Goal: Task Accomplishment & Management: Manage account settings

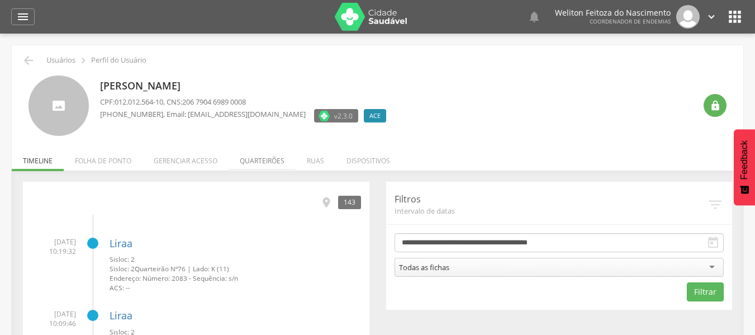
click at [258, 160] on li "Quarteirões" at bounding box center [262, 158] width 67 height 26
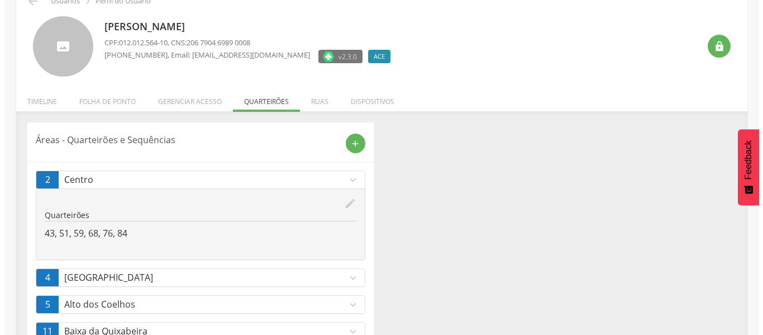
scroll to position [65, 0]
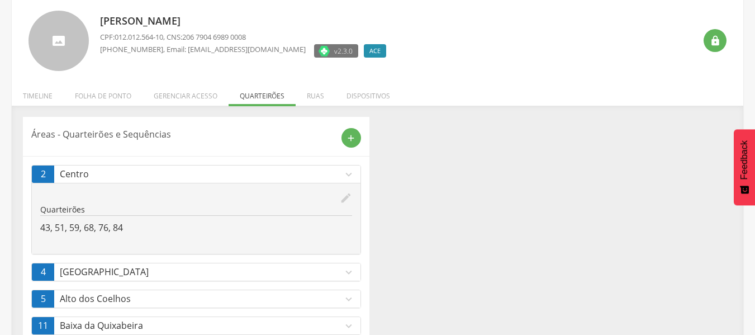
click at [139, 226] on p "43, 51, 59, 68, 76, 84" at bounding box center [196, 227] width 312 height 13
click at [344, 200] on icon "edit" at bounding box center [346, 198] width 12 height 12
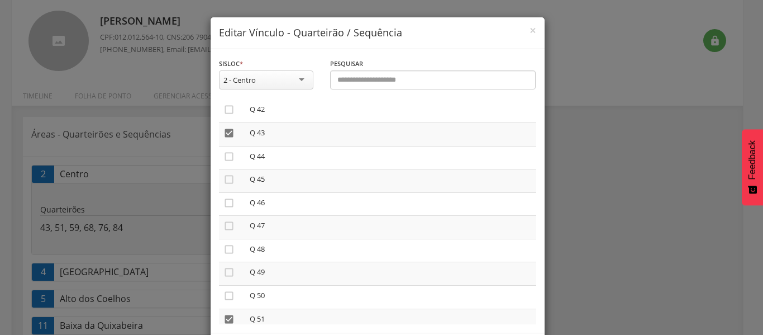
scroll to position [975, 0]
click at [225, 132] on icon "" at bounding box center [229, 132] width 11 height 11
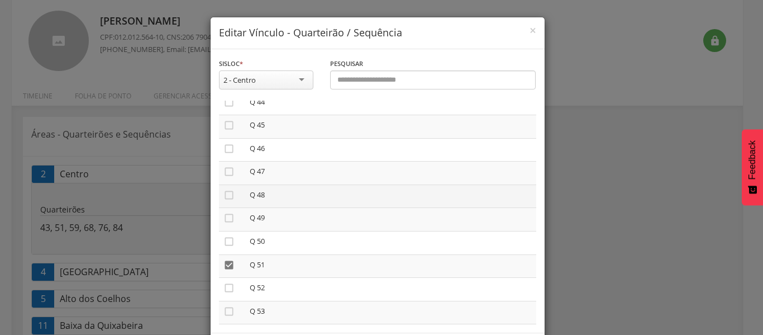
scroll to position [1030, 0]
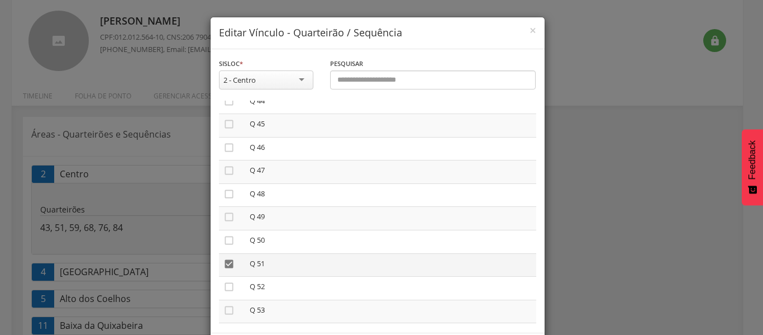
click at [224, 266] on icon "" at bounding box center [229, 263] width 11 height 11
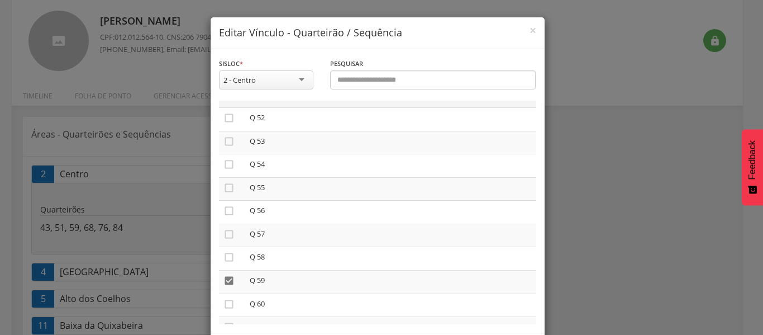
scroll to position [1199, 0]
click at [225, 279] on icon "" at bounding box center [229, 279] width 11 height 11
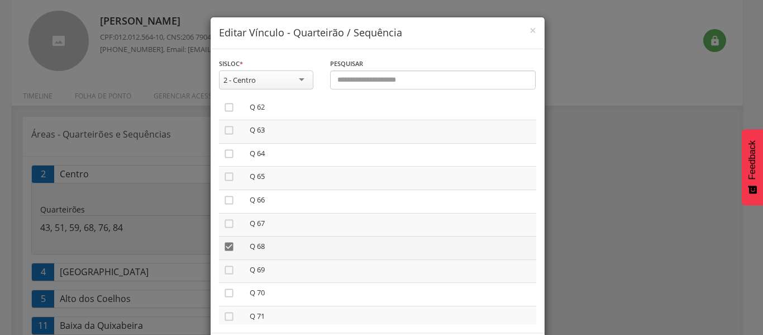
click at [225, 245] on icon "" at bounding box center [229, 246] width 11 height 11
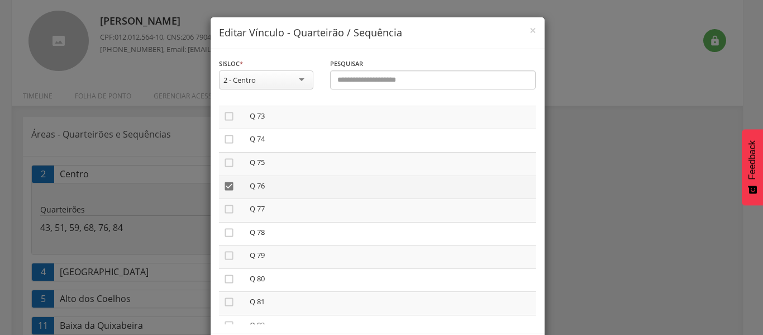
click at [225, 185] on icon "" at bounding box center [229, 186] width 11 height 11
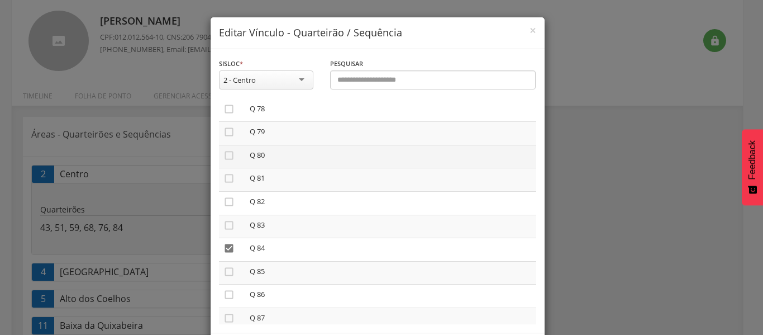
scroll to position [1812, 0]
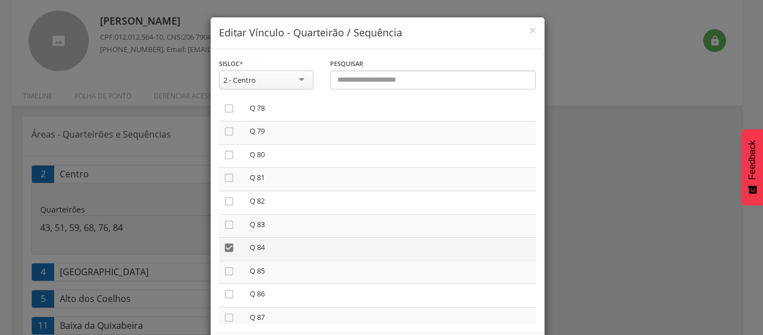
click at [224, 245] on icon "" at bounding box center [229, 247] width 11 height 11
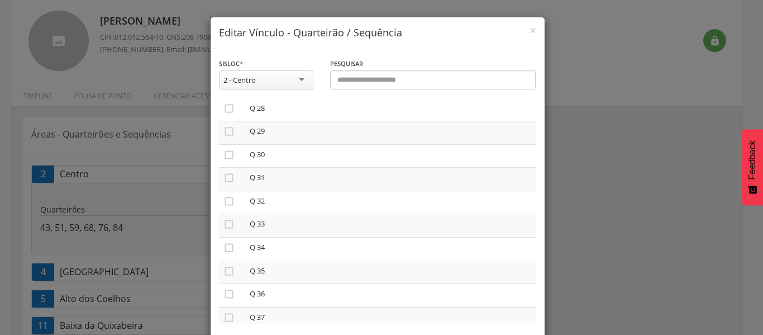
scroll to position [651, 0]
click at [224, 224] on icon "" at bounding box center [229, 224] width 11 height 11
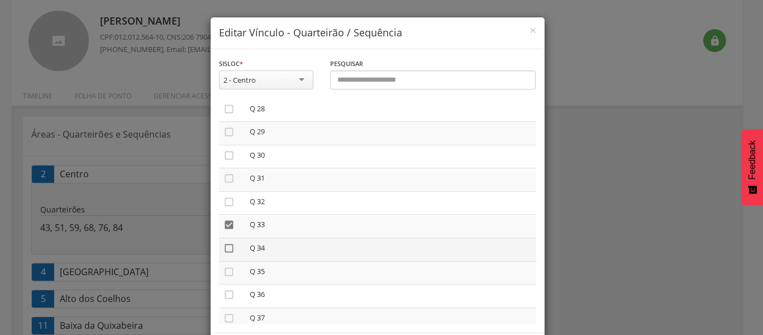
click at [226, 245] on icon "" at bounding box center [229, 248] width 11 height 11
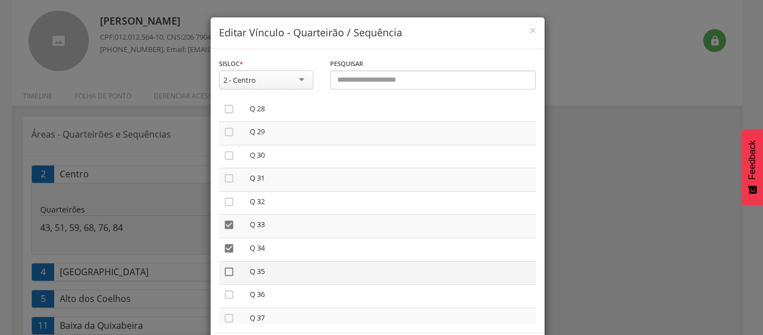
click at [226, 270] on icon "" at bounding box center [229, 271] width 11 height 11
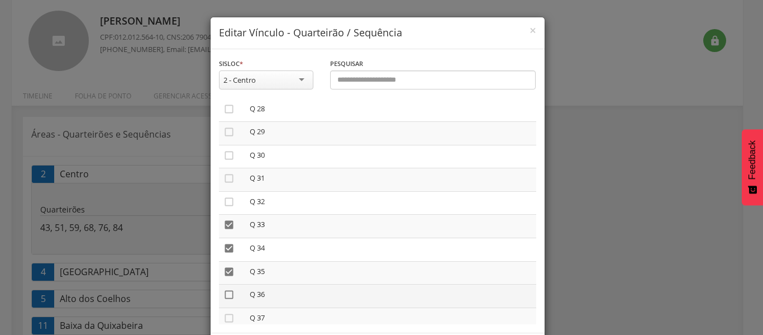
click at [226, 297] on icon "" at bounding box center [229, 294] width 11 height 11
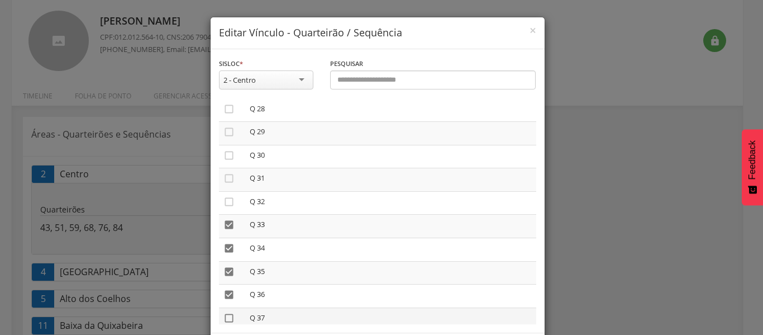
click at [224, 316] on icon "" at bounding box center [229, 317] width 11 height 11
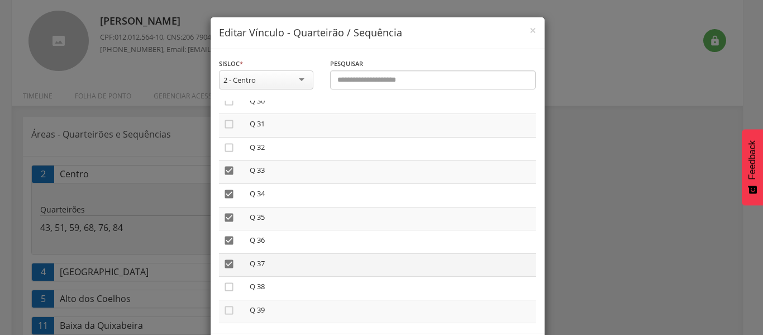
scroll to position [716, 0]
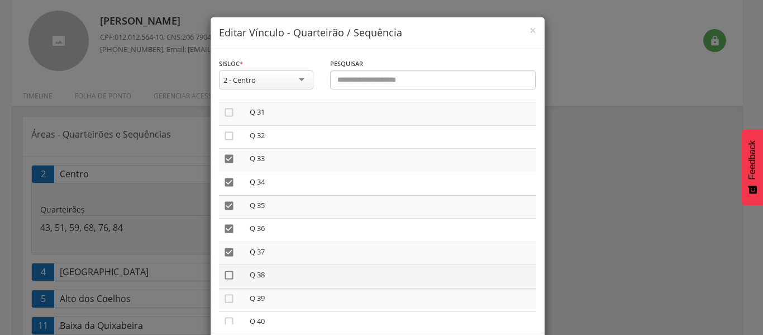
click at [224, 277] on icon "" at bounding box center [229, 274] width 11 height 11
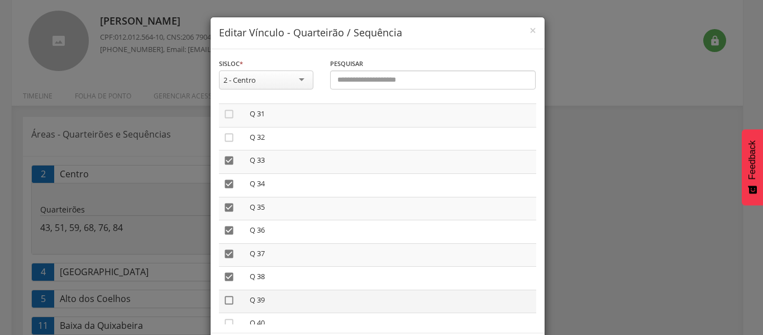
click at [224, 302] on icon "" at bounding box center [229, 300] width 11 height 11
click at [224, 302] on icon "" at bounding box center [229, 302] width 11 height 11
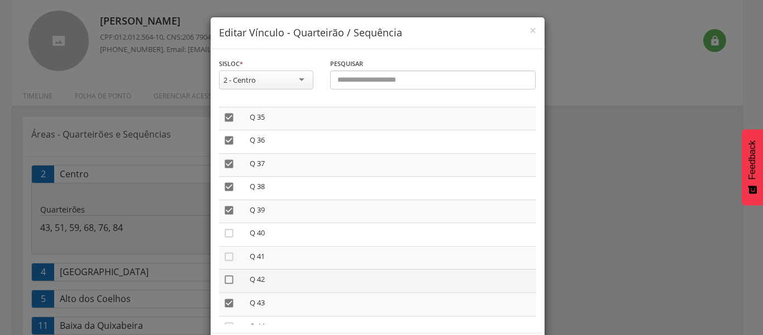
click at [224, 279] on icon "" at bounding box center [229, 279] width 11 height 11
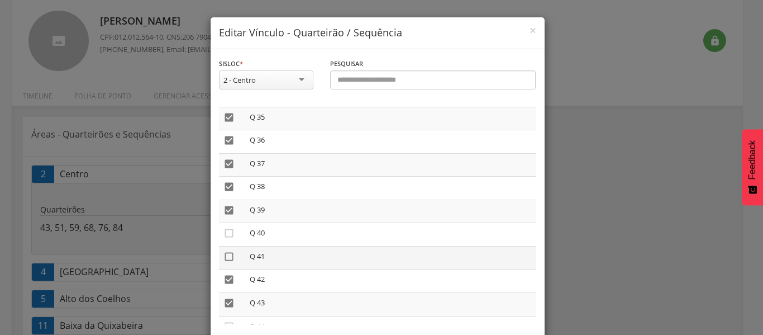
click at [224, 257] on icon "" at bounding box center [229, 256] width 11 height 11
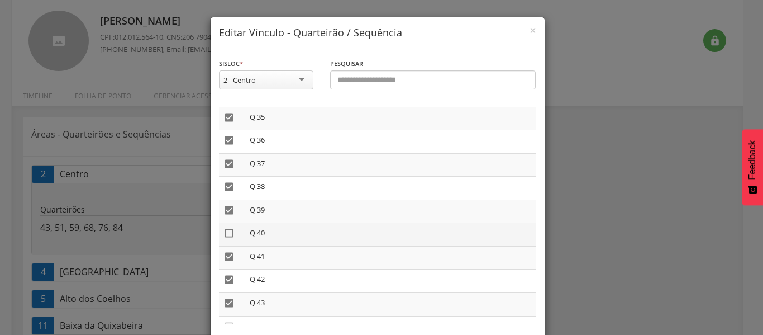
click at [224, 231] on icon "" at bounding box center [229, 232] width 11 height 11
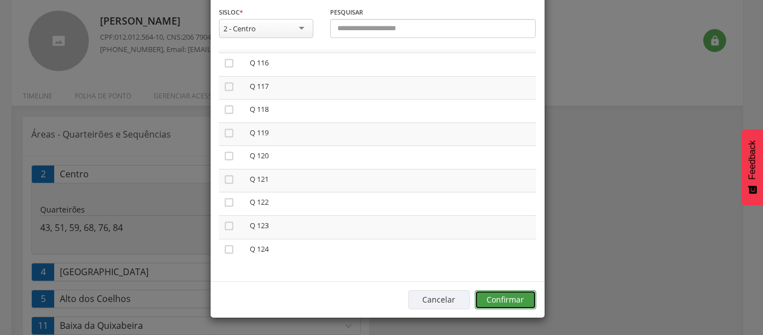
click at [502, 300] on button "Confirmar" at bounding box center [505, 299] width 61 height 19
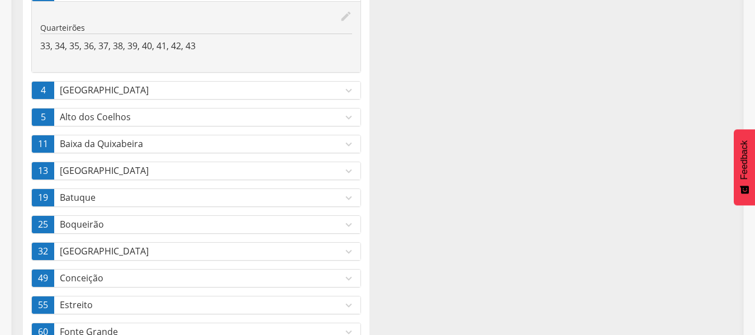
scroll to position [0, 0]
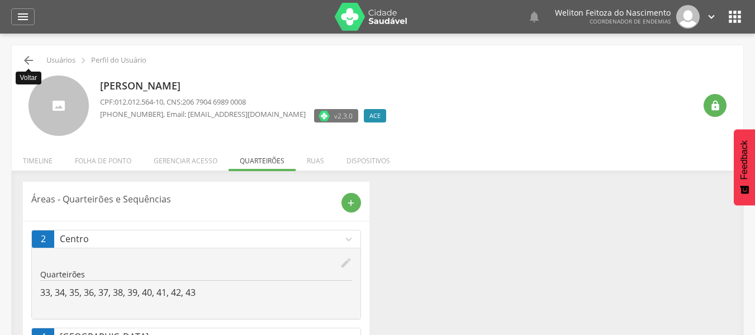
click at [29, 59] on icon "" at bounding box center [28, 60] width 13 height 13
